Goal: Task Accomplishment & Management: Use online tool/utility

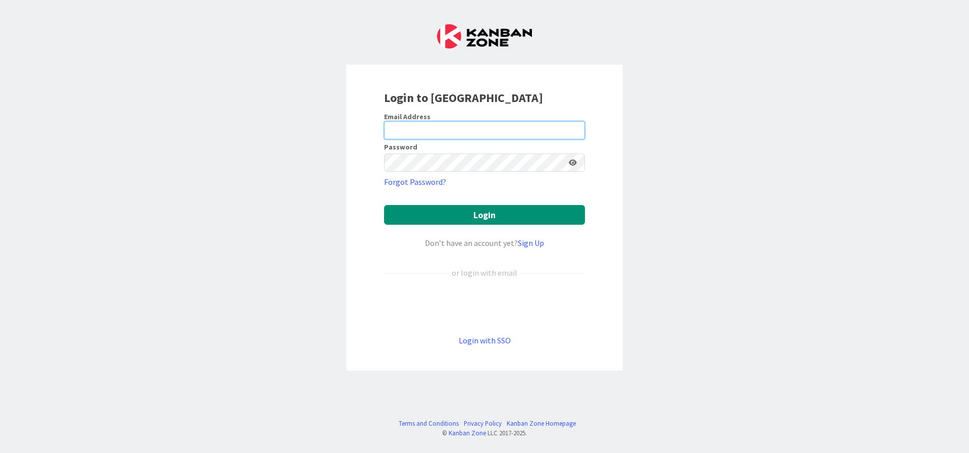
click at [423, 132] on input "email" at bounding box center [484, 130] width 201 height 18
type input "rob@robs.kanban.zone"
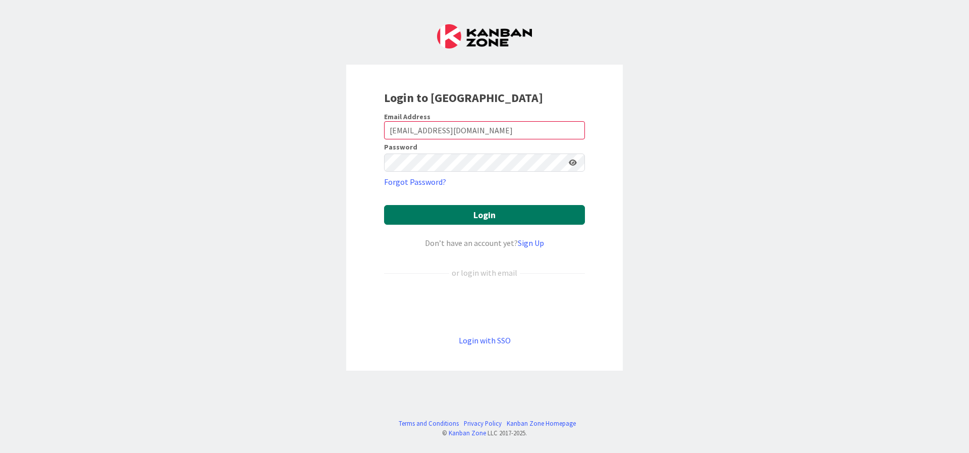
click at [493, 220] on button "Login" at bounding box center [484, 215] width 201 height 20
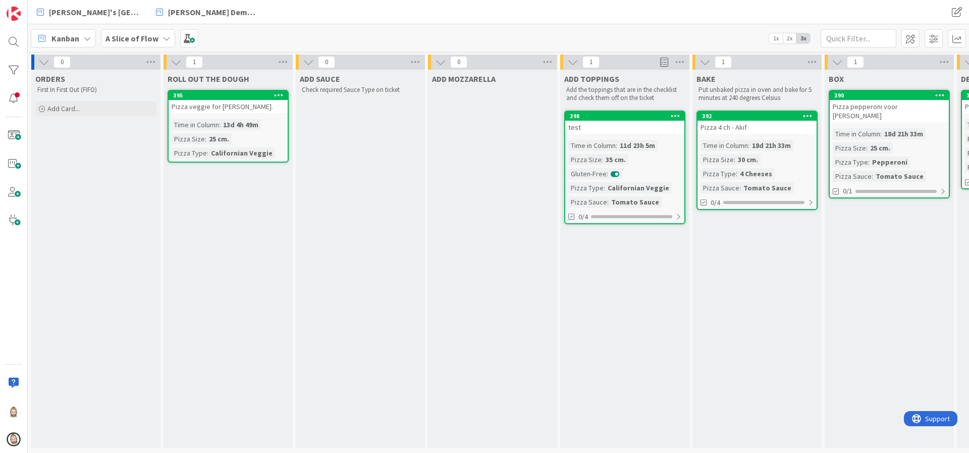
click at [163, 40] on icon at bounding box center [167, 38] width 8 height 8
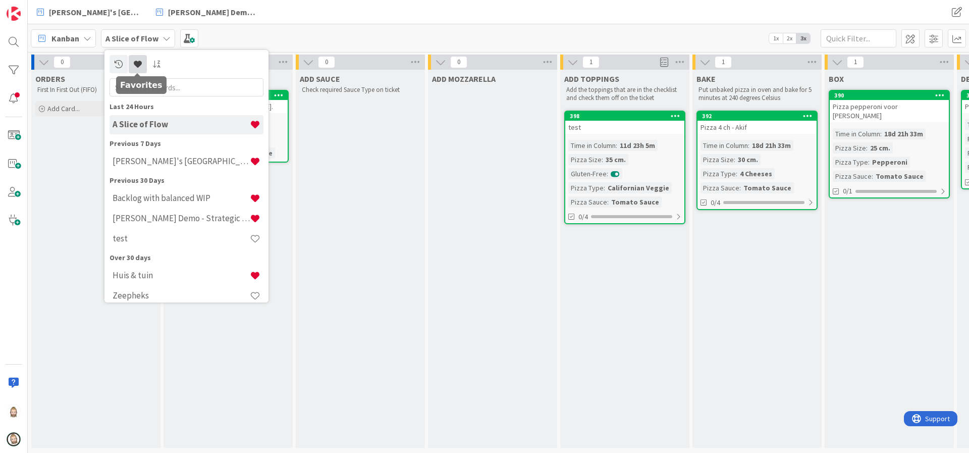
click at [139, 63] on icon at bounding box center [138, 64] width 8 height 8
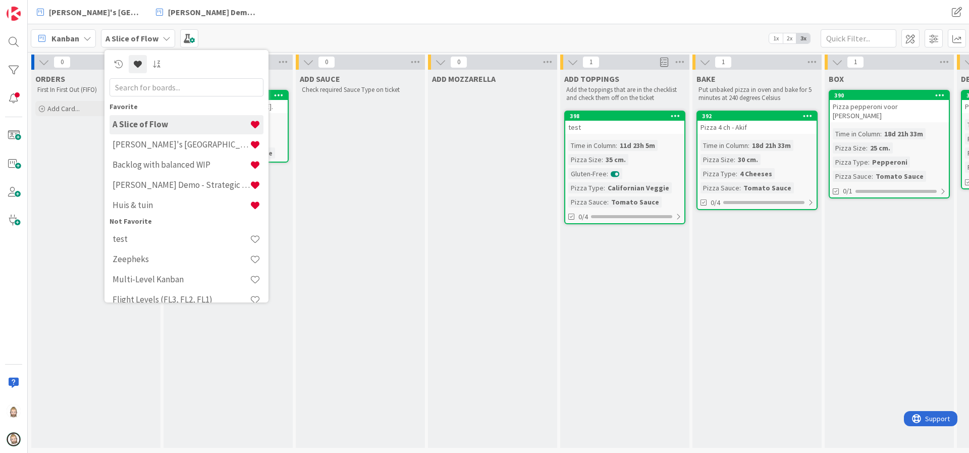
click at [366, 33] on div "Kanban A Slice of Flow Favorite A Slice of Flow Rob's Kanban Zone Backlog with …" at bounding box center [498, 38] width 941 height 28
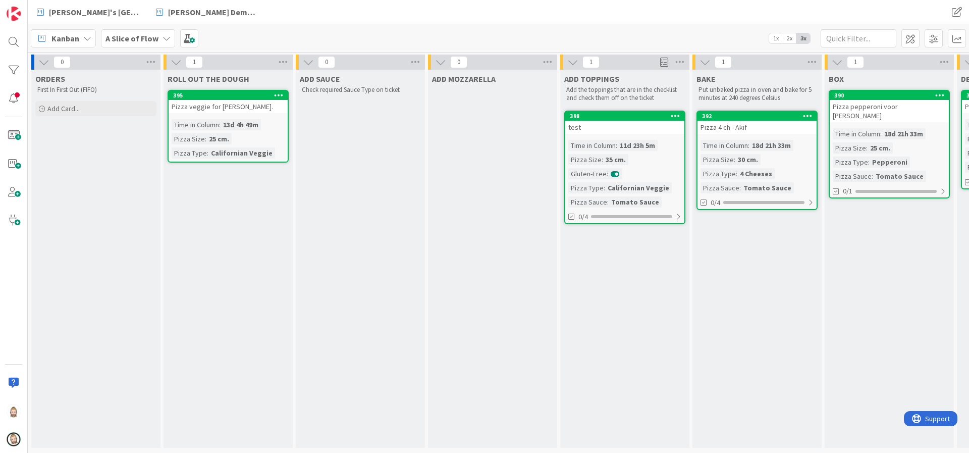
click at [685, 319] on div "ADD TOPPINGS Add the toppings that are in the checklist and check them off on t…" at bounding box center [624, 259] width 129 height 378
click at [138, 37] on b "A Slice of Flow" at bounding box center [131, 38] width 53 height 10
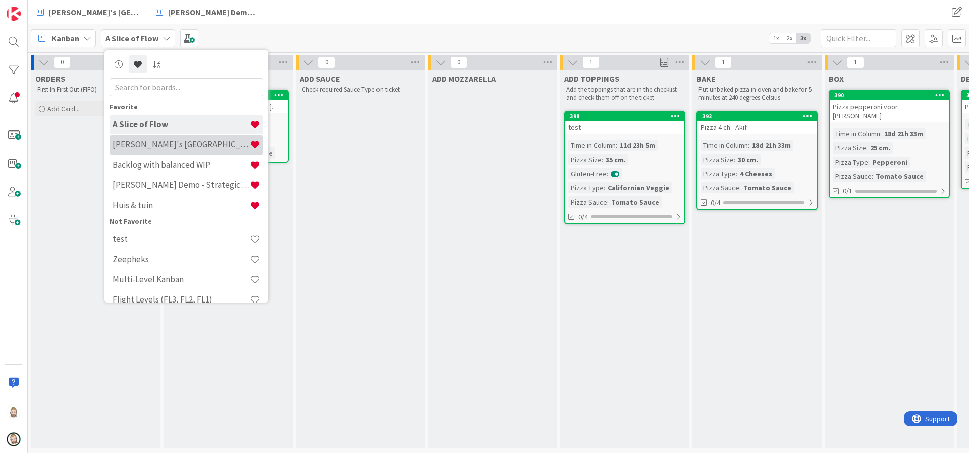
click at [173, 144] on h4 "[PERSON_NAME]'s [GEOGRAPHIC_DATA]" at bounding box center [181, 144] width 137 height 10
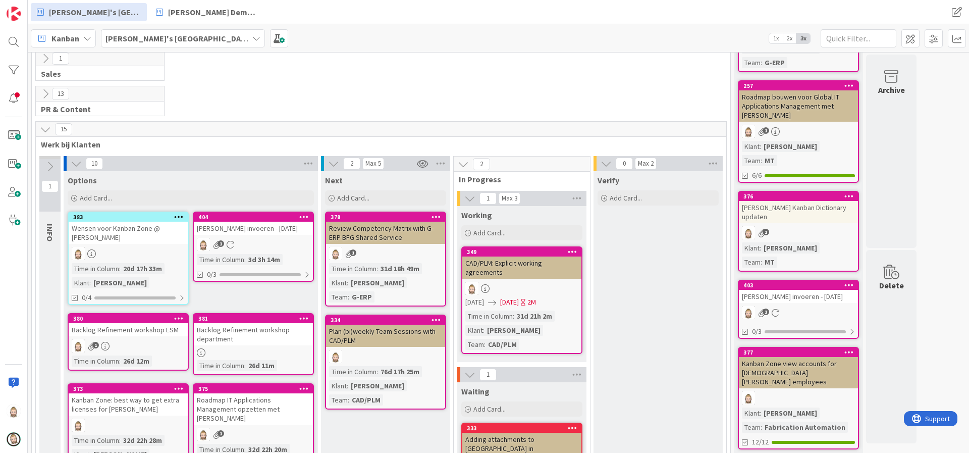
scroll to position [151, 0]
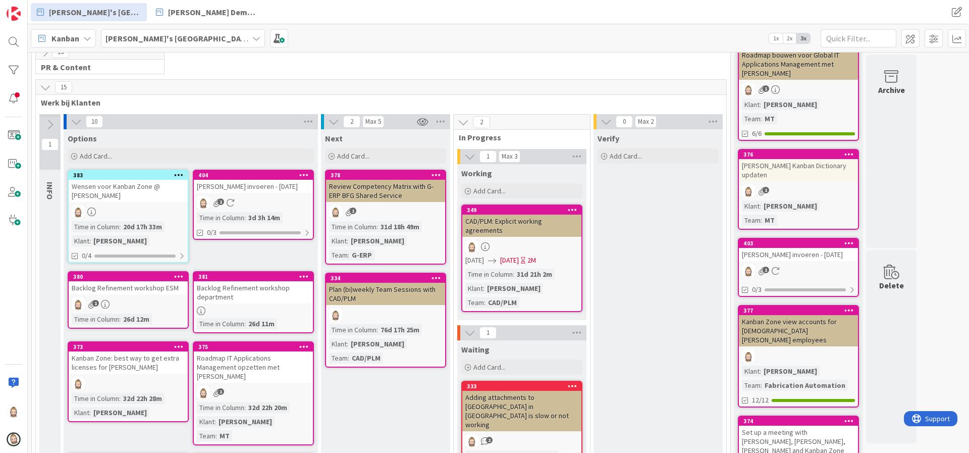
click at [540, 224] on div "CAD/PLM: Explicit working agreements" at bounding box center [521, 226] width 119 height 22
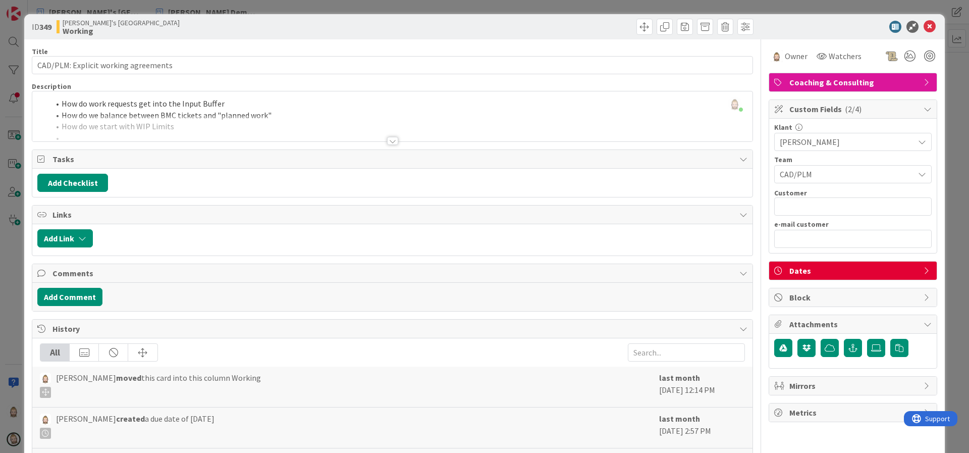
click at [845, 109] on span "( 2/4 )" at bounding box center [853, 109] width 17 height 10
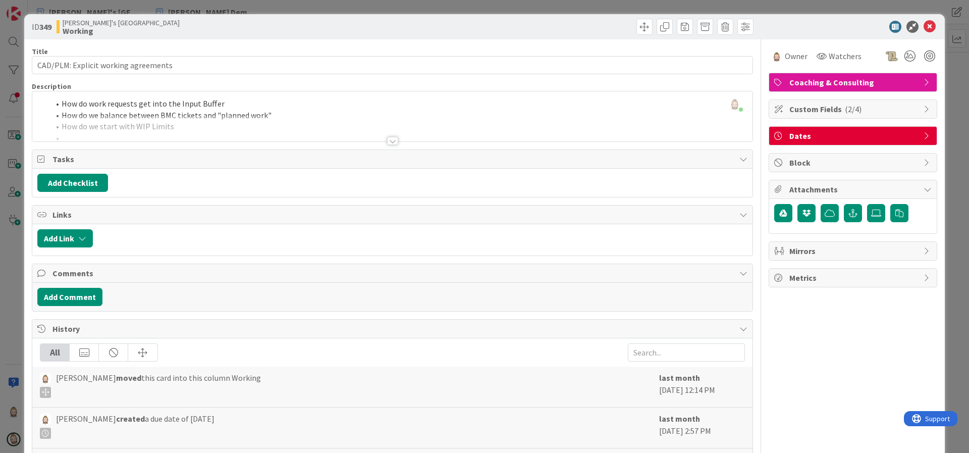
click at [835, 136] on span "Dates" at bounding box center [853, 136] width 129 height 12
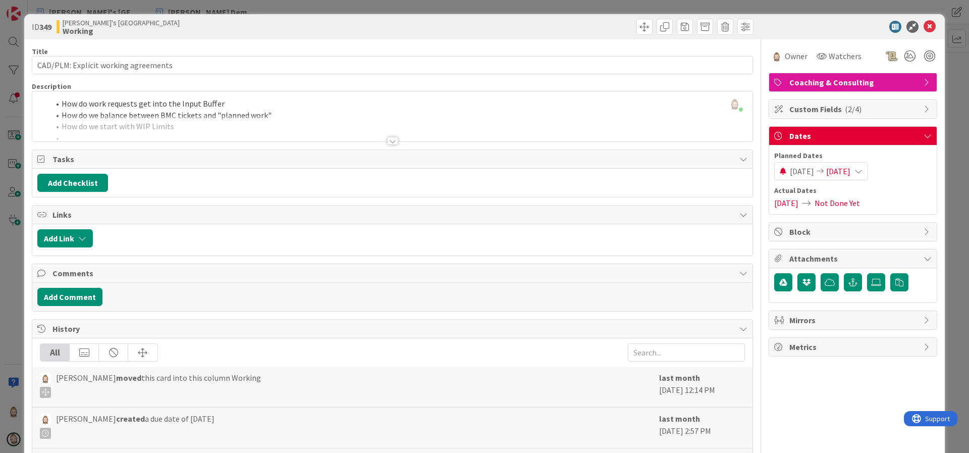
click at [799, 172] on span "08/09/2025" at bounding box center [802, 171] width 24 height 12
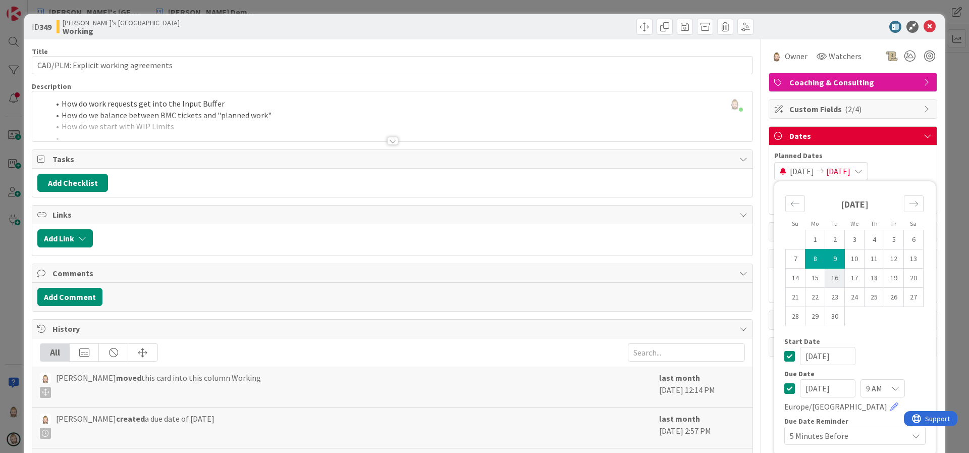
click at [825, 277] on td "16" at bounding box center [835, 278] width 20 height 19
type input "16/09/2025"
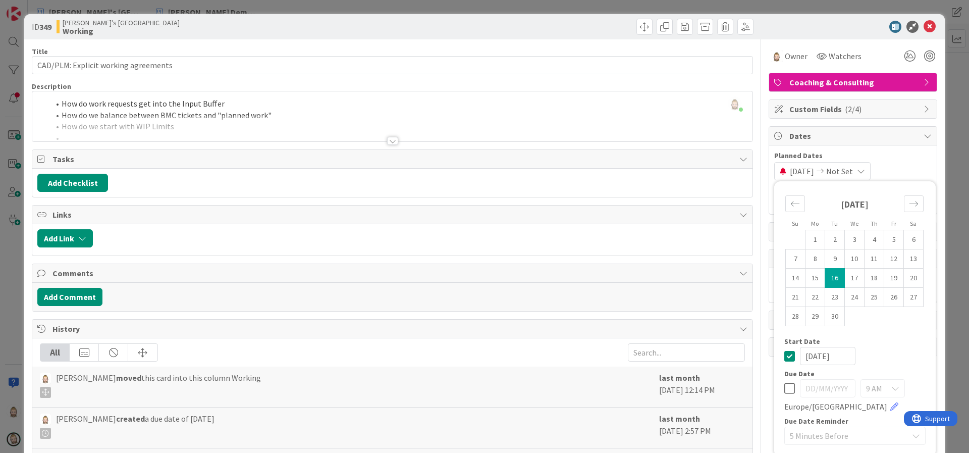
click at [825, 277] on td "16" at bounding box center [835, 278] width 20 height 19
type input "16/09/2025"
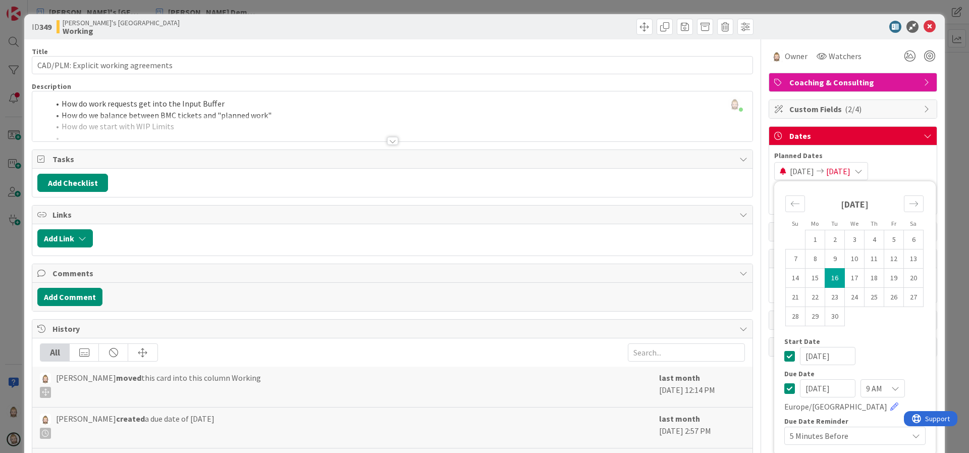
click at [389, 142] on div at bounding box center [392, 141] width 11 height 8
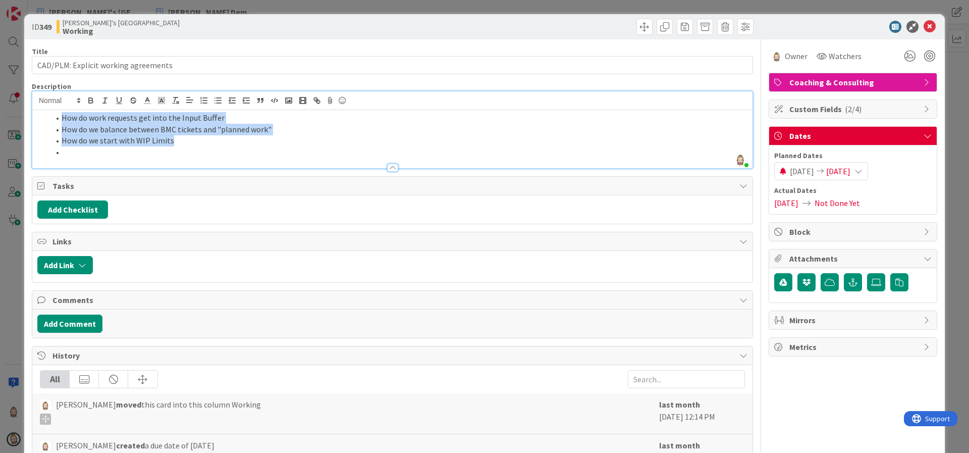
drag, startPoint x: 159, startPoint y: 153, endPoint x: 32, endPoint y: 115, distance: 133.0
click at [32, 115] on div "How do work requests get into the Input Buffer How do we balance between BMC ti…" at bounding box center [392, 139] width 720 height 58
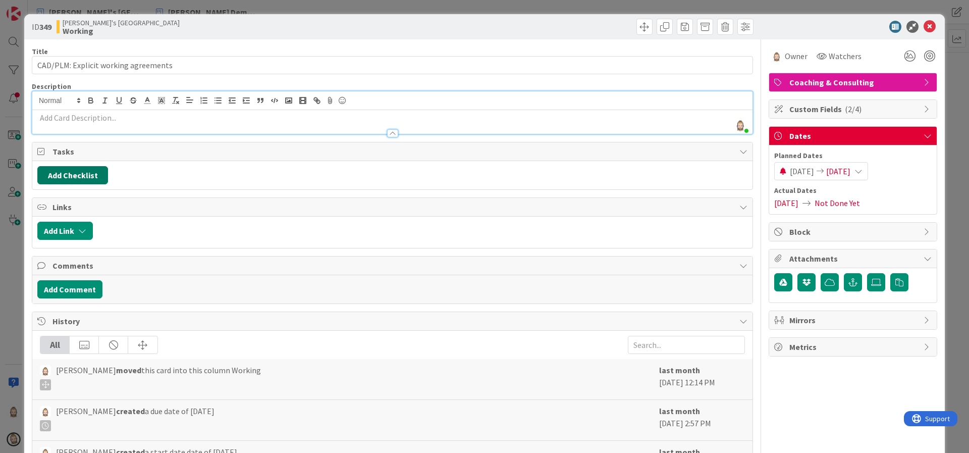
click at [94, 176] on button "Add Checklist" at bounding box center [72, 175] width 71 height 18
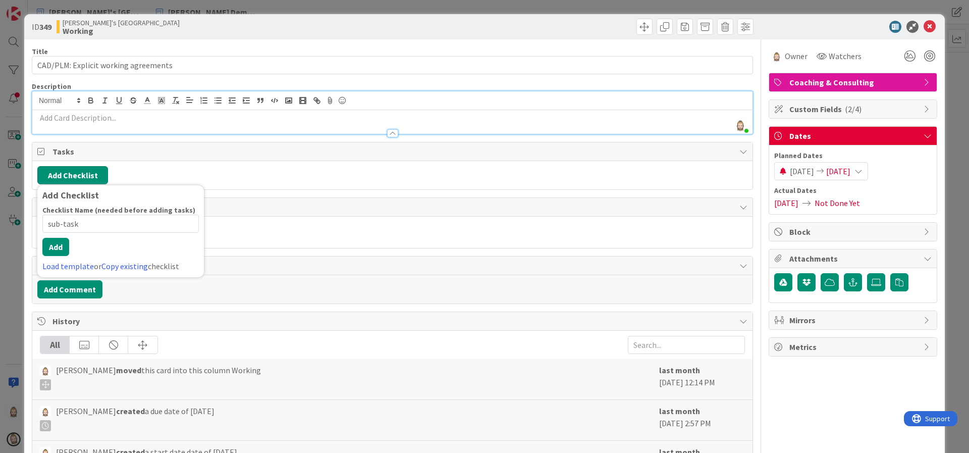
type input "sub-tasks"
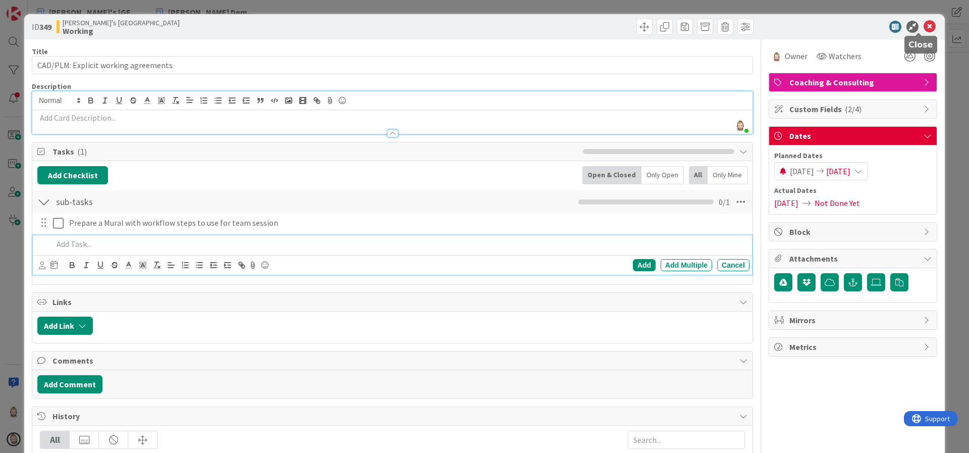
click at [924, 27] on icon at bounding box center [930, 27] width 12 height 12
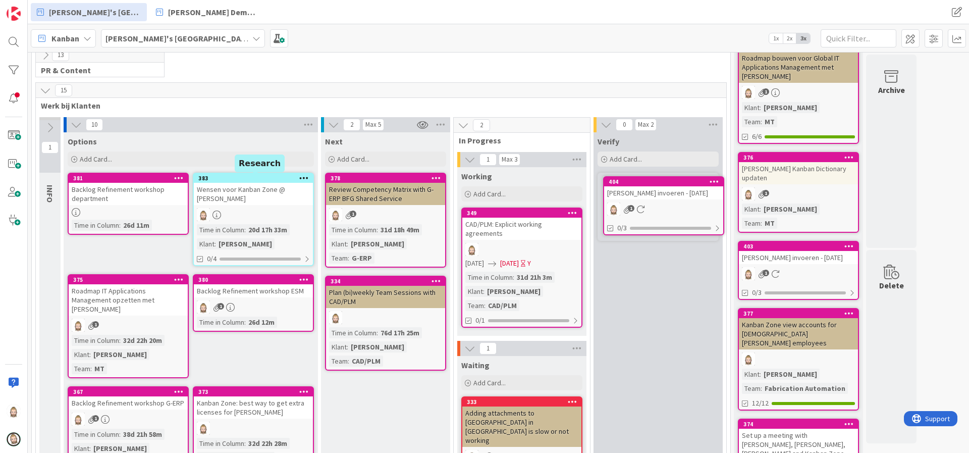
scroll to position [148, 0]
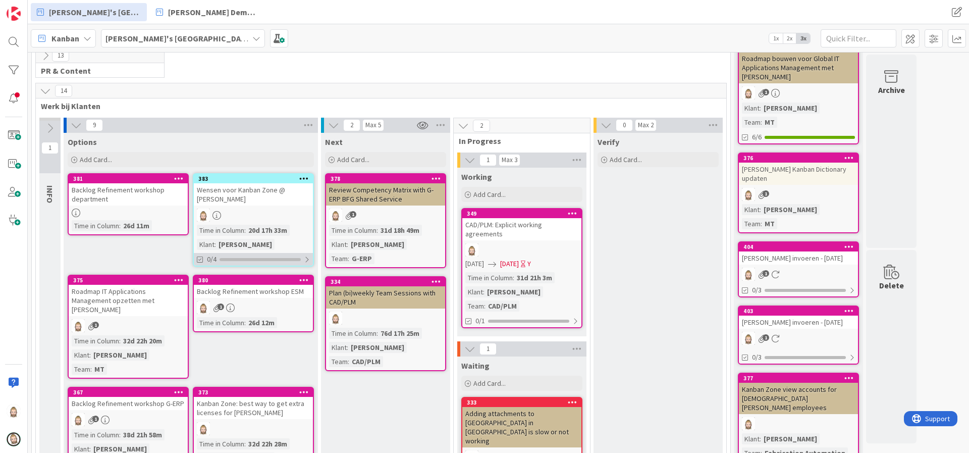
click at [306, 260] on div at bounding box center [307, 259] width 6 height 8
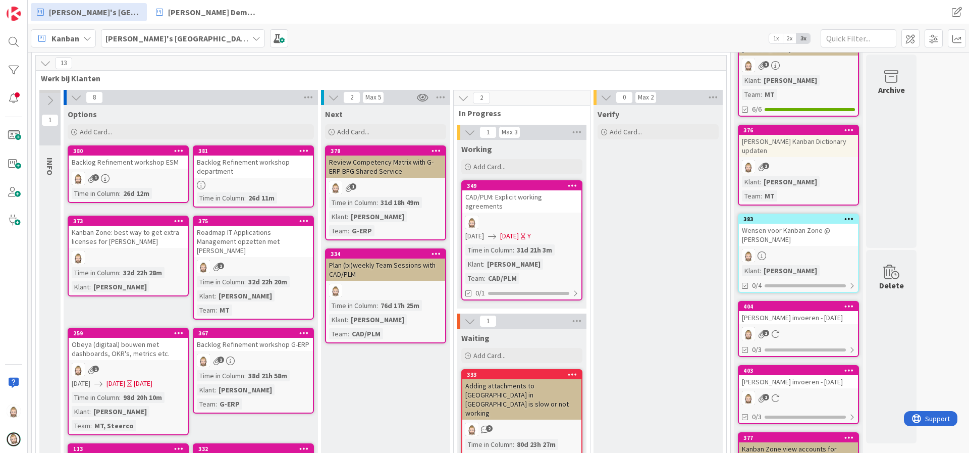
scroll to position [0, 0]
